Goal: Task Accomplishment & Management: Manage account settings

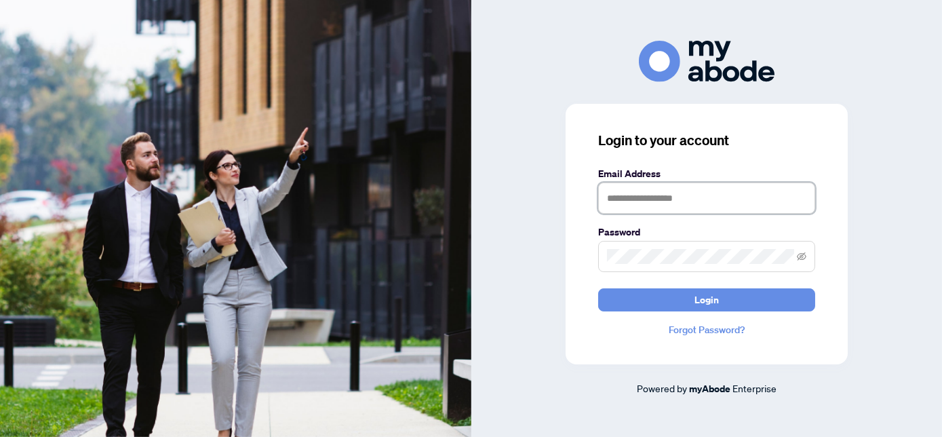
click at [609, 193] on input "text" at bounding box center [706, 197] width 217 height 31
paste input "**********"
type input "**********"
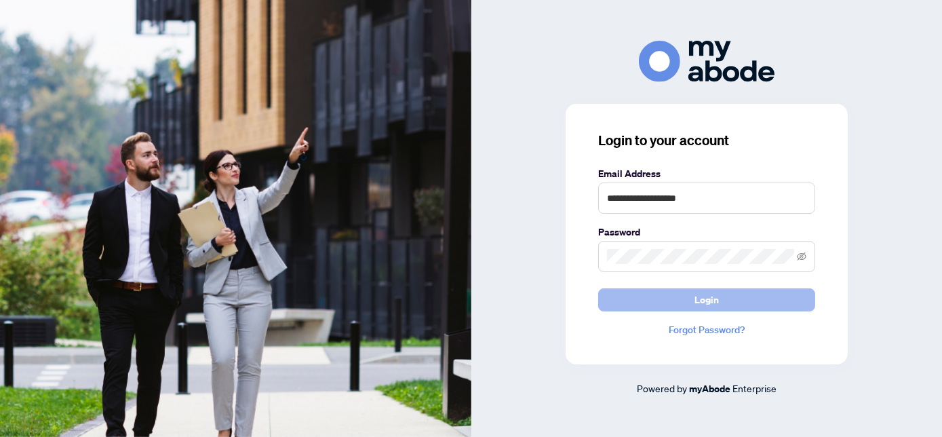
click at [661, 297] on button "Login" at bounding box center [706, 299] width 217 height 23
